Goal: Task Accomplishment & Management: Use online tool/utility

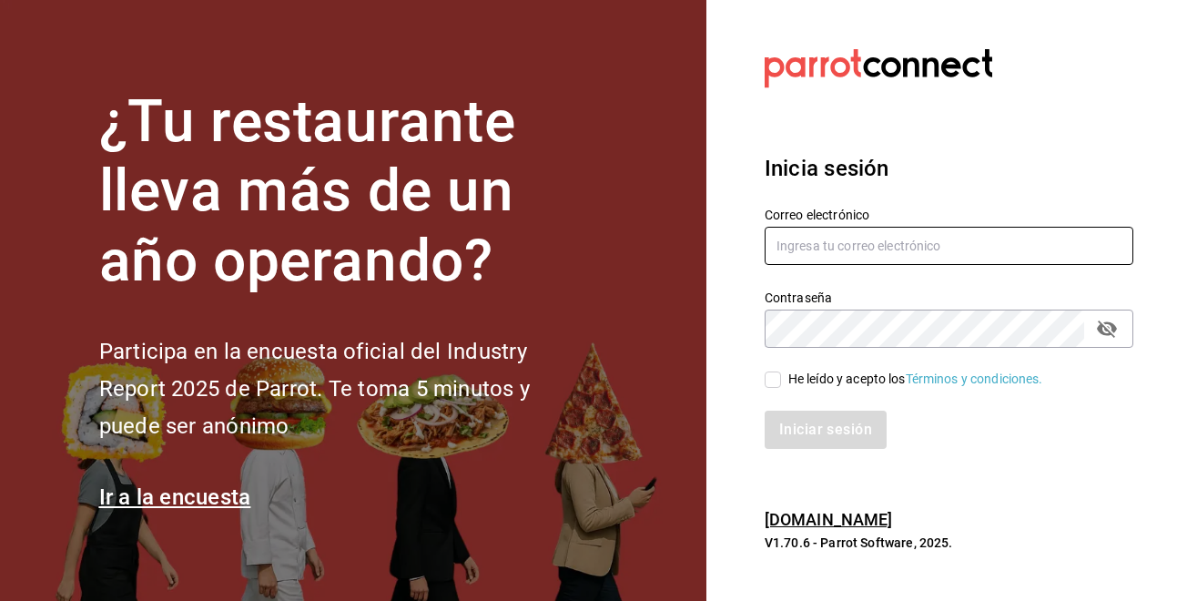
click at [931, 239] on input "text" at bounding box center [949, 246] width 369 height 38
click at [851, 247] on input "text" at bounding box center [949, 246] width 369 height 38
type input "[EMAIL_ADDRESS][DOMAIN_NAME]"
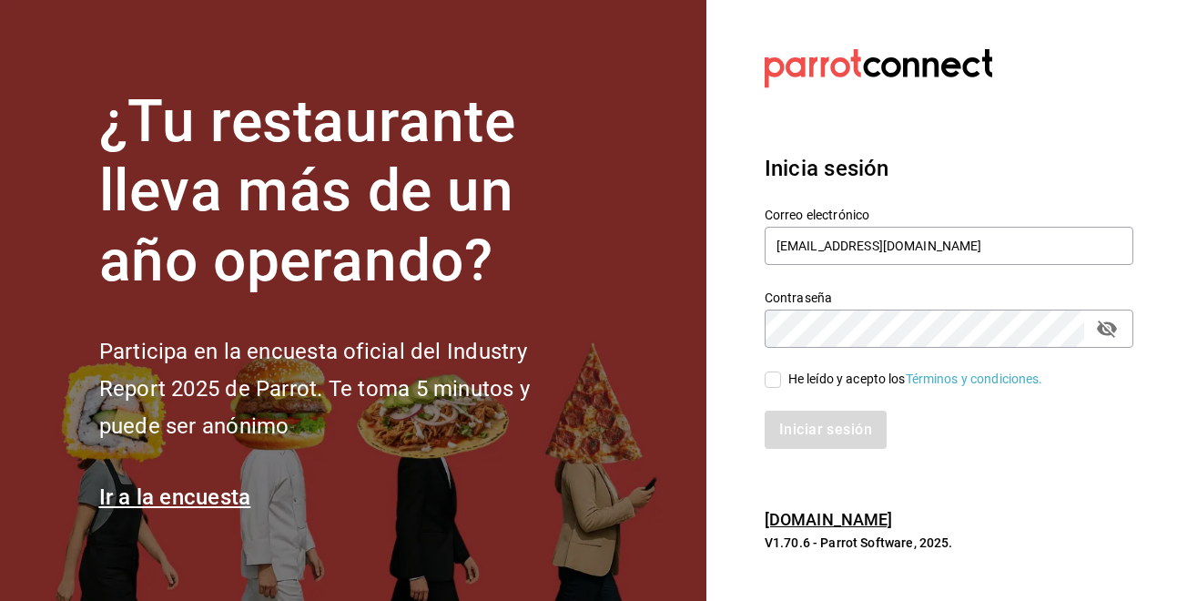
click at [771, 377] on input "He leído y acepto los Términos y condiciones." at bounding box center [773, 379] width 16 height 16
checkbox input "true"
click at [791, 424] on button "Iniciar sesión" at bounding box center [827, 430] width 124 height 38
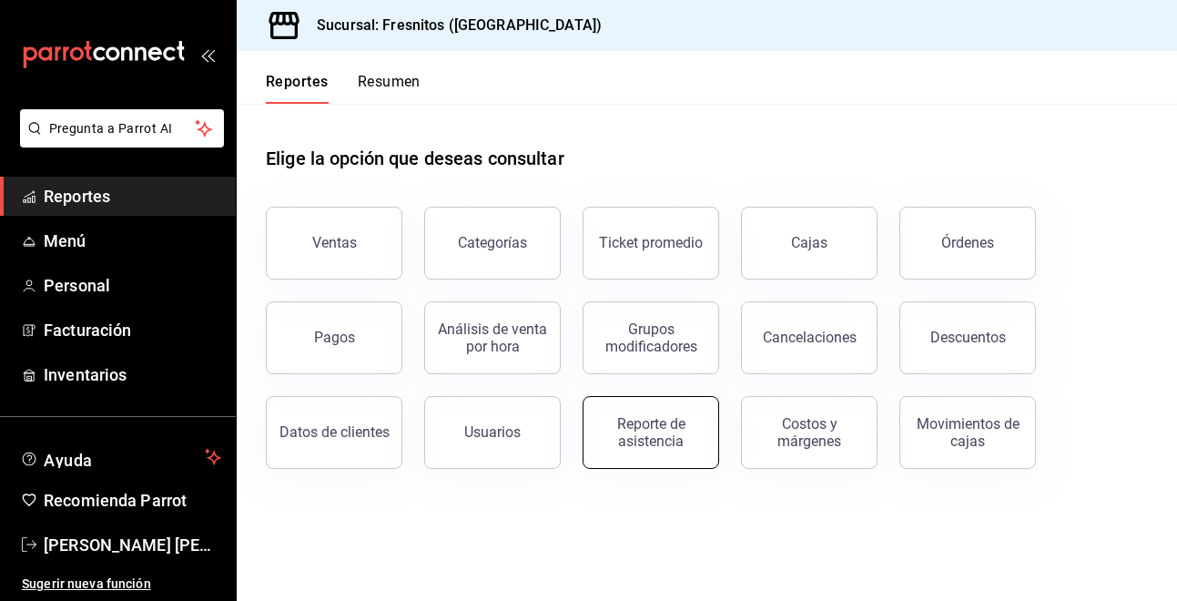
click at [640, 444] on div "Reporte de asistencia" at bounding box center [650, 432] width 113 height 35
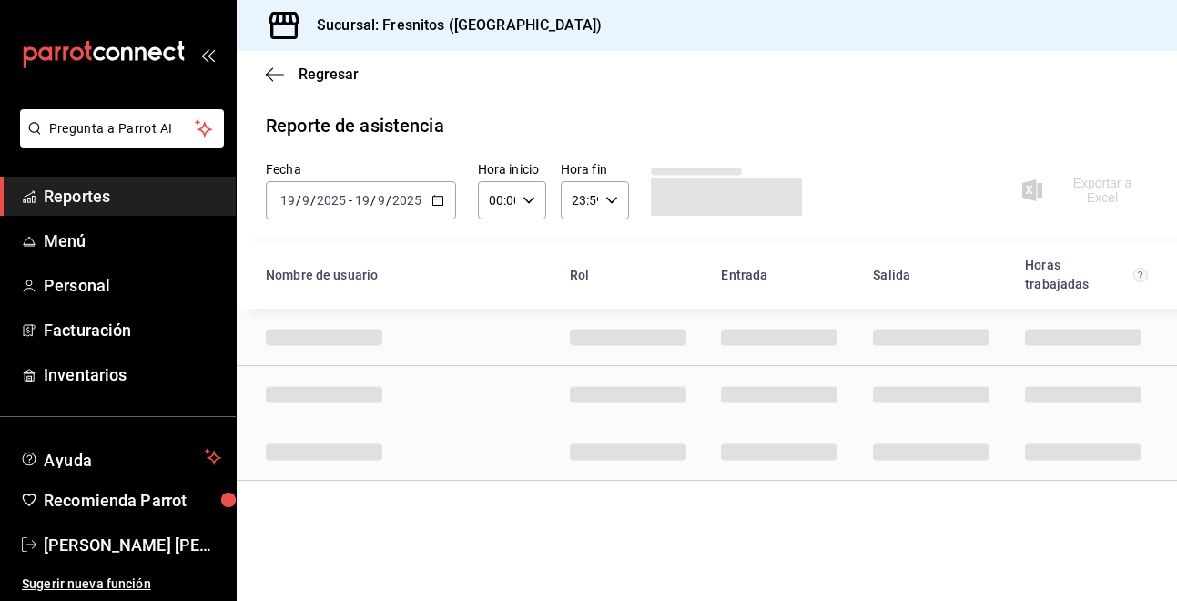
click at [441, 203] on icon "button" at bounding box center [438, 200] width 13 height 13
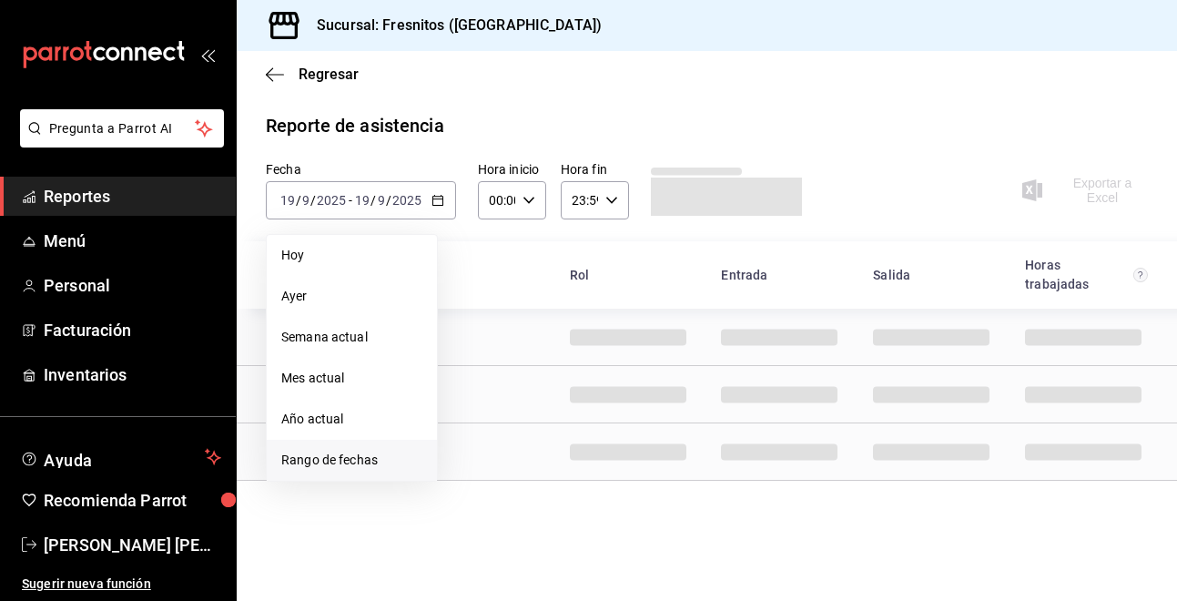
click at [371, 458] on span "Rango de fechas" at bounding box center [351, 460] width 141 height 19
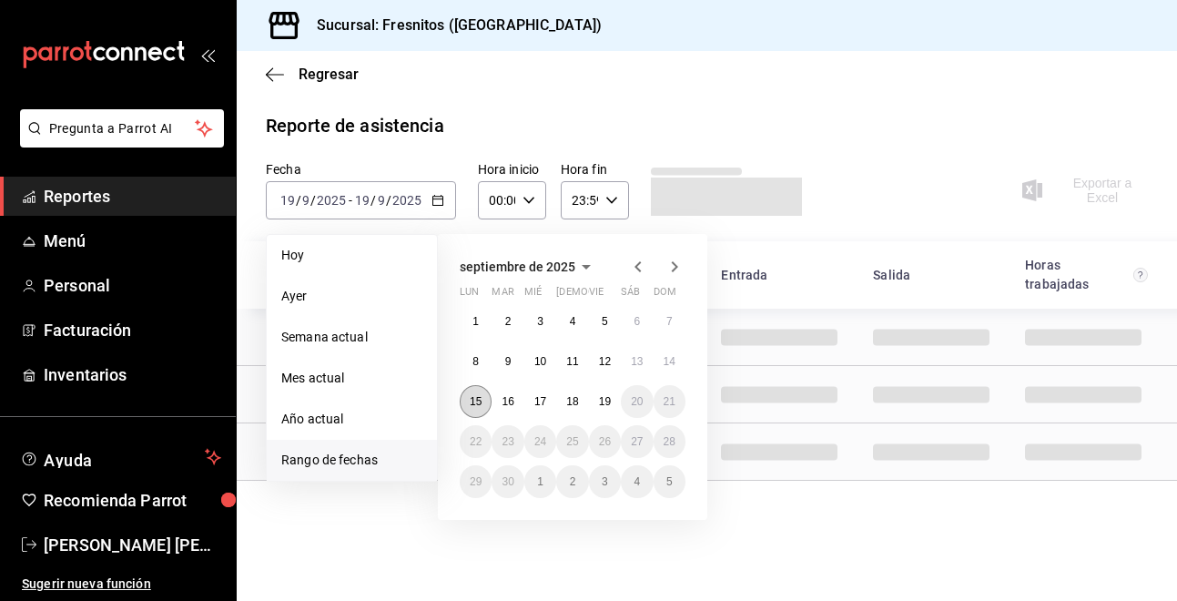
click at [481, 407] on abbr "15" at bounding box center [476, 401] width 12 height 13
drag, startPoint x: 481, startPoint y: 407, endPoint x: 606, endPoint y: 409, distance: 125.6
click at [606, 409] on div "1 2 3 4 5 6 7 8 9 10 11 12 13 14 15 16 17 18 19 20 21 22 23 24 25 26 27 28 29 3…" at bounding box center [573, 401] width 226 height 193
click at [606, 409] on button "19" at bounding box center [605, 401] width 32 height 33
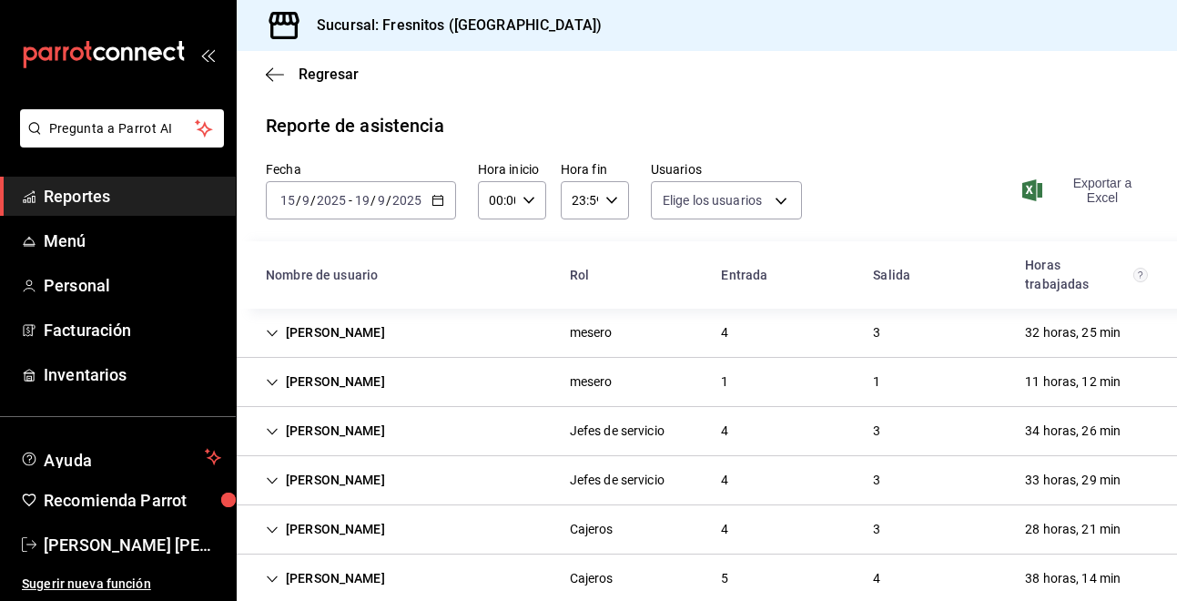
type input "abd8f7ad-022e-4708-9c73-6478ce942983,f5b0584e-410d-4ce4-92c0-fee07d9fc9b8,d35ff…"
click at [1090, 188] on span "Exportar a Excel" at bounding box center [1087, 190] width 122 height 29
click at [125, 541] on span "[PERSON_NAME] [PERSON_NAME]" at bounding box center [133, 545] width 178 height 25
